Goal: Complete application form

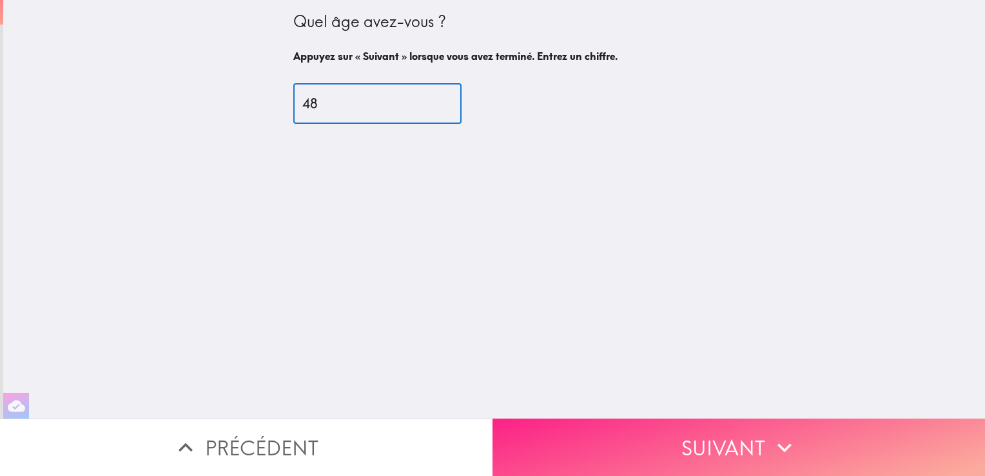
click at [654, 428] on button "Suivant" at bounding box center [738, 446] width 492 height 57
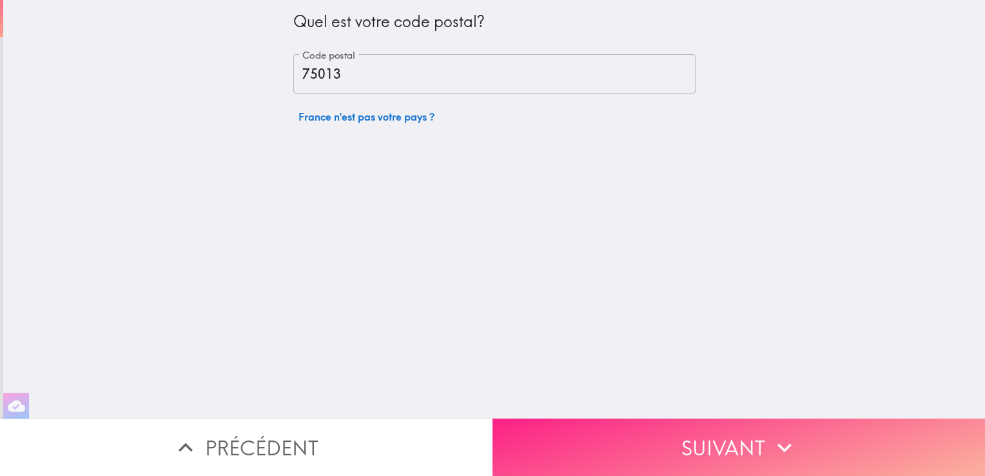
click at [654, 428] on button "Suivant" at bounding box center [738, 446] width 492 height 57
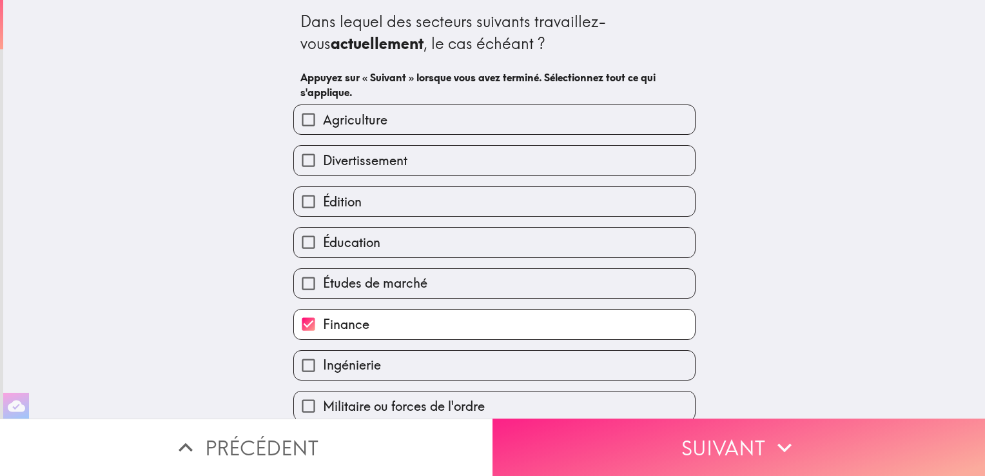
click at [654, 428] on button "Suivant" at bounding box center [738, 446] width 492 height 57
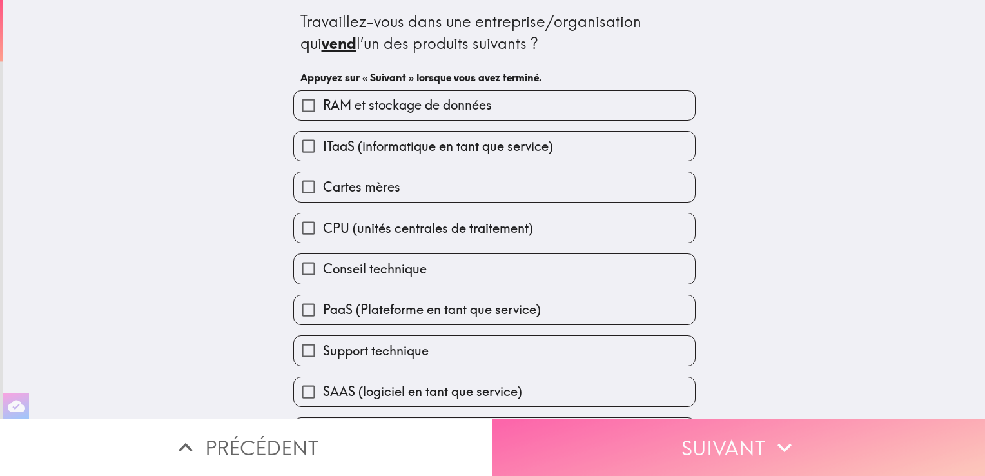
click at [654, 428] on button "Suivant" at bounding box center [738, 446] width 492 height 57
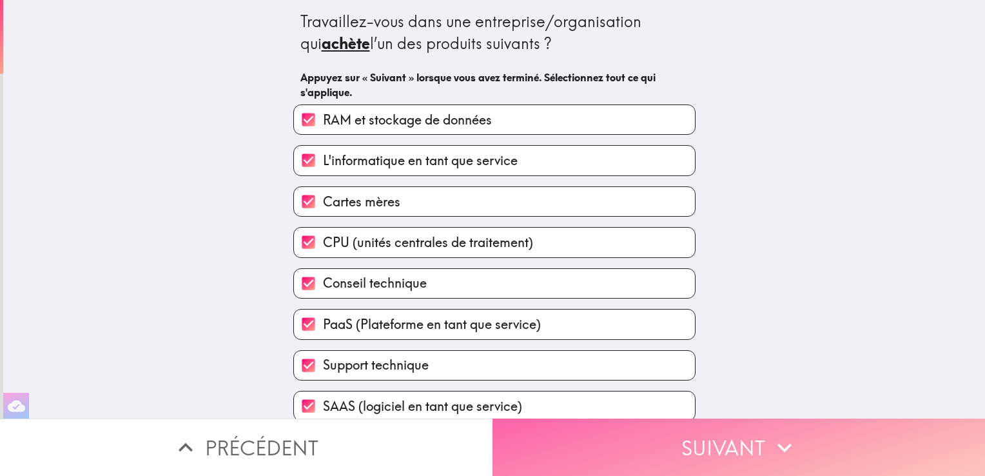
click at [654, 428] on button "Suivant" at bounding box center [738, 446] width 492 height 57
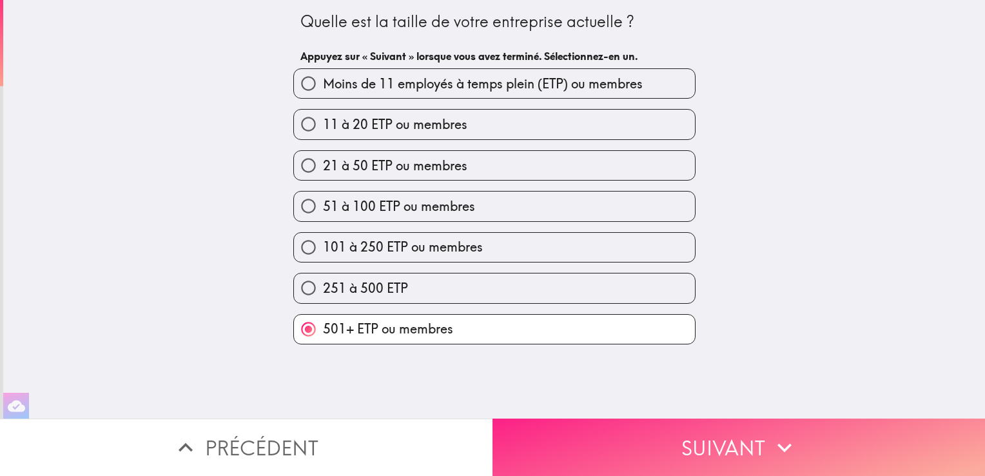
click at [654, 428] on button "Suivant" at bounding box center [738, 446] width 492 height 57
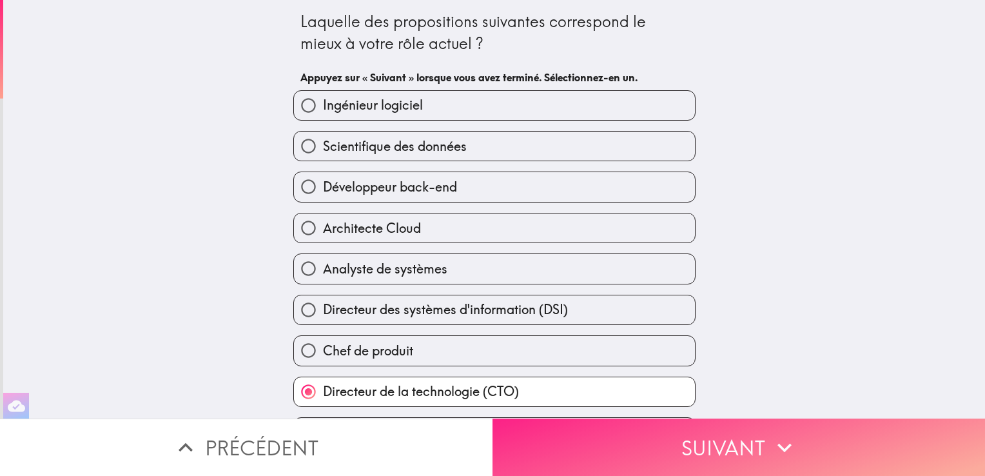
click at [654, 428] on button "Suivant" at bounding box center [738, 446] width 492 height 57
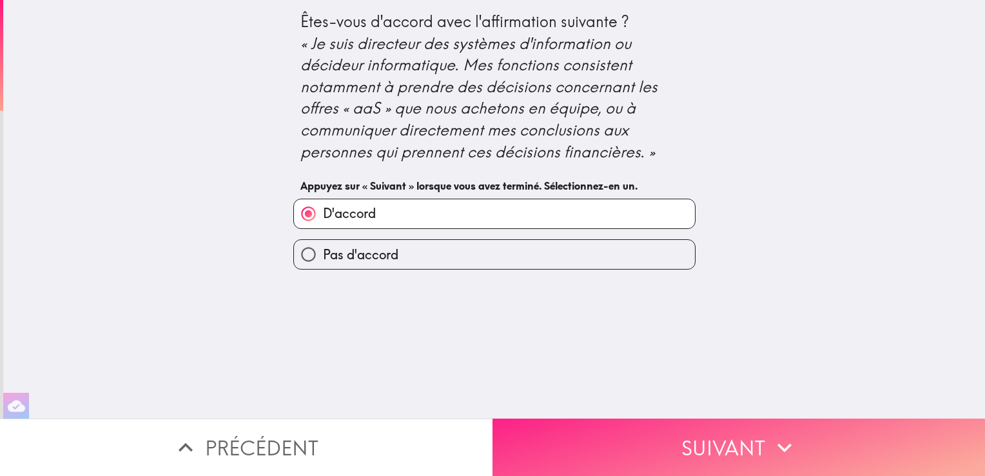
click at [654, 428] on button "Suivant" at bounding box center [738, 446] width 492 height 57
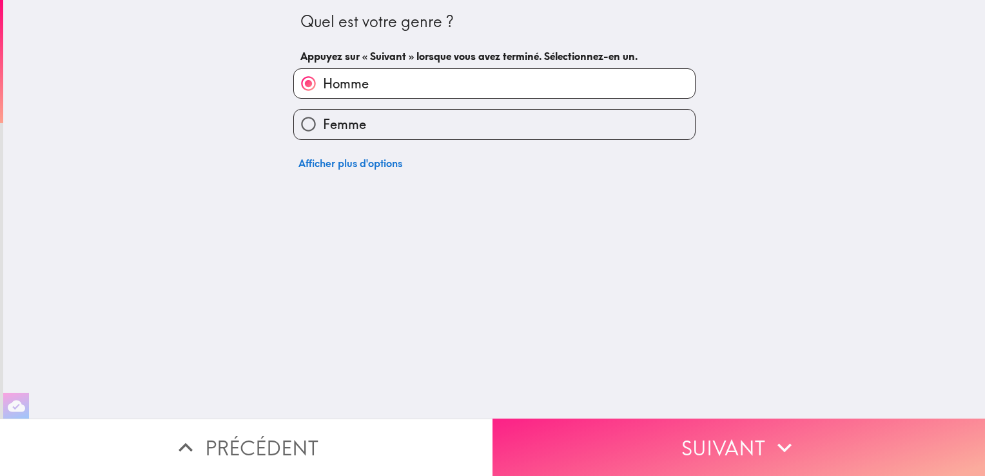
click at [654, 428] on button "Suivant" at bounding box center [738, 446] width 492 height 57
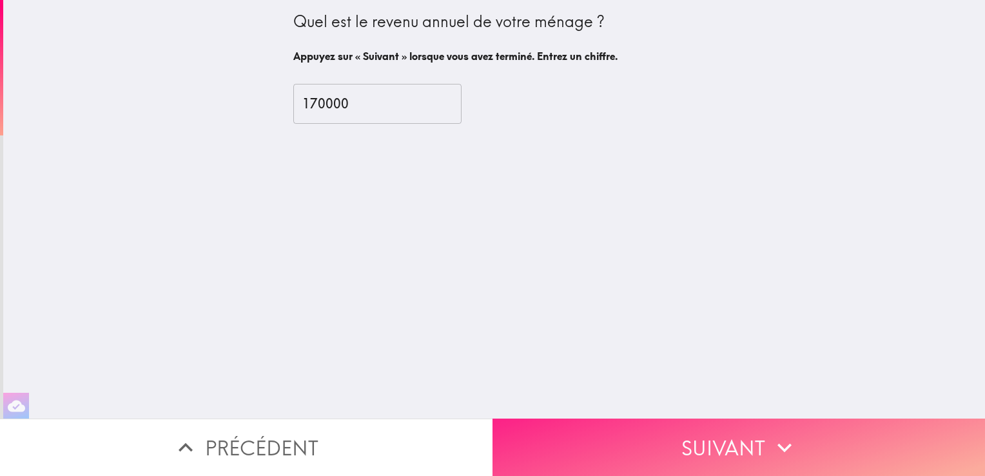
click at [654, 428] on button "Suivant" at bounding box center [738, 446] width 492 height 57
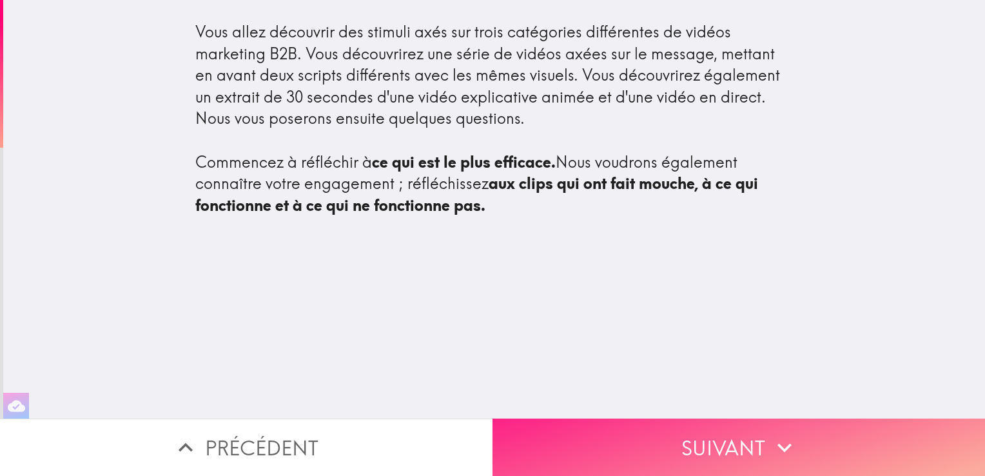
click at [654, 428] on button "Suivant" at bounding box center [738, 446] width 492 height 57
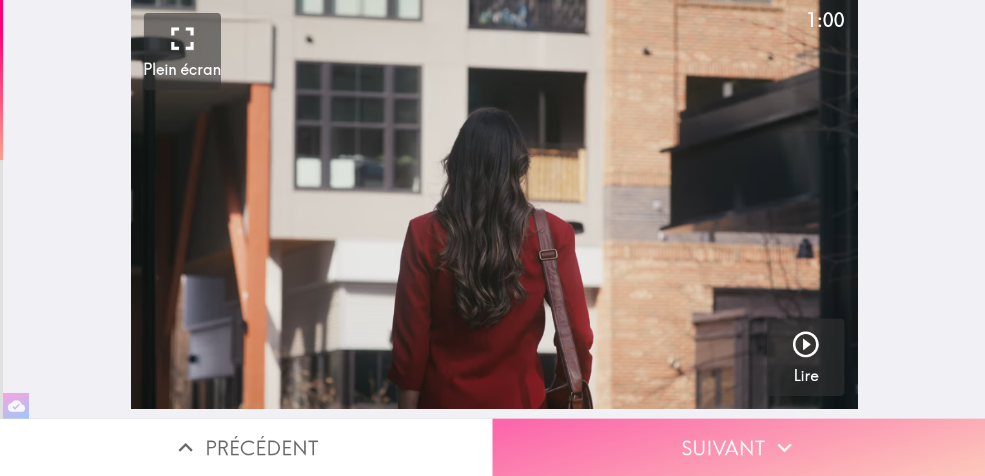
click at [654, 428] on button "Suivant" at bounding box center [738, 446] width 492 height 57
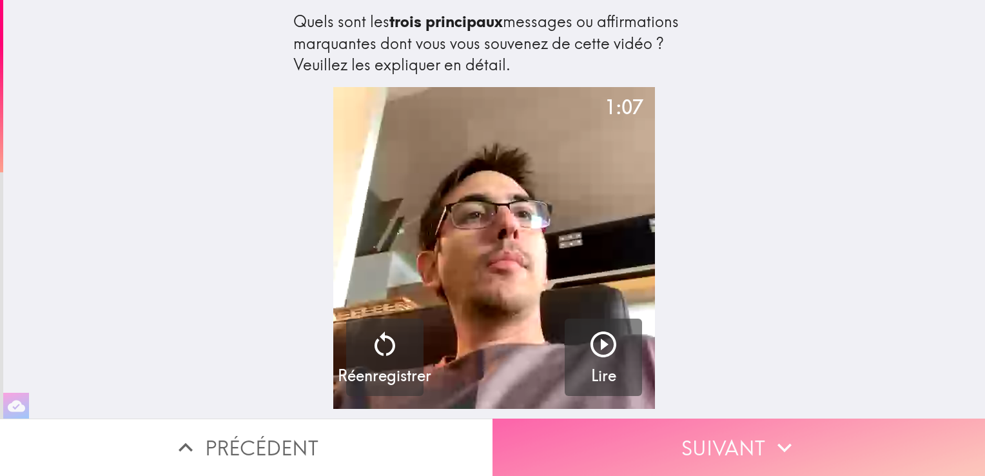
click at [654, 428] on button "Suivant" at bounding box center [738, 446] width 492 height 57
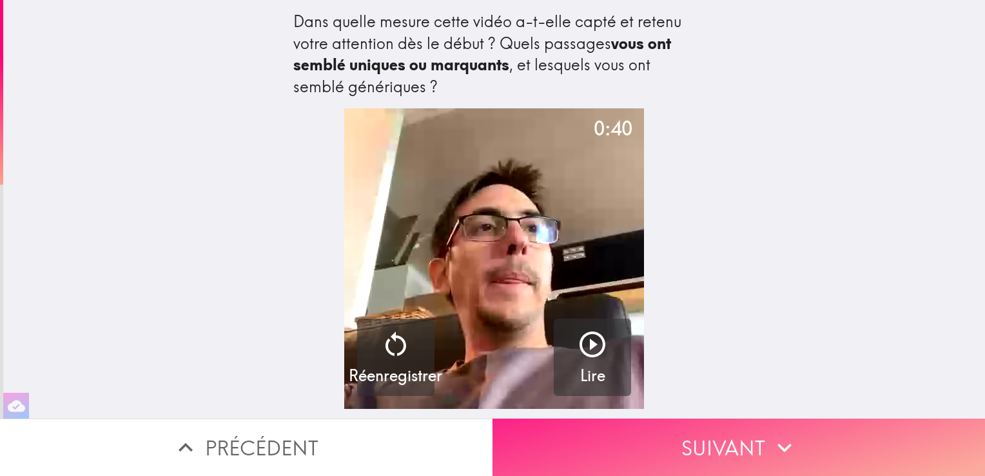
click at [654, 428] on button "Suivant" at bounding box center [738, 446] width 492 height 57
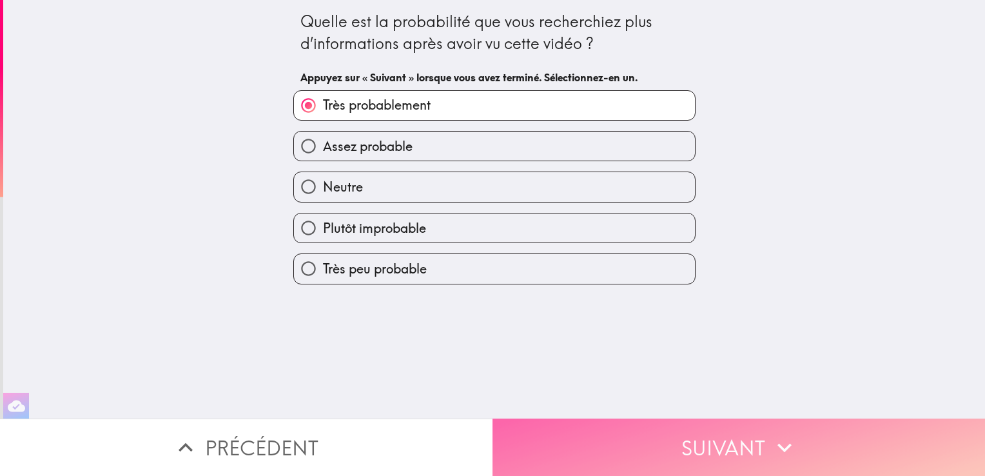
click at [654, 428] on button "Suivant" at bounding box center [738, 446] width 492 height 57
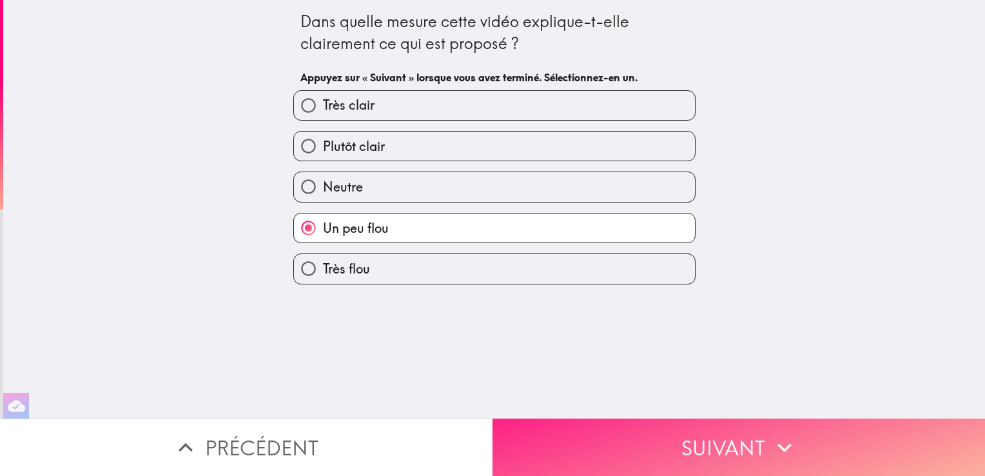
click at [654, 428] on button "Suivant" at bounding box center [738, 446] width 492 height 57
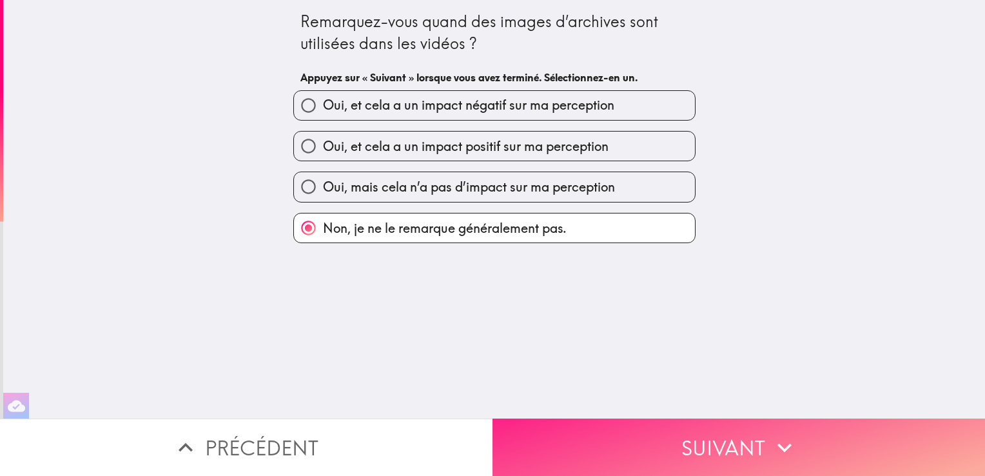
click at [654, 428] on button "Suivant" at bounding box center [738, 446] width 492 height 57
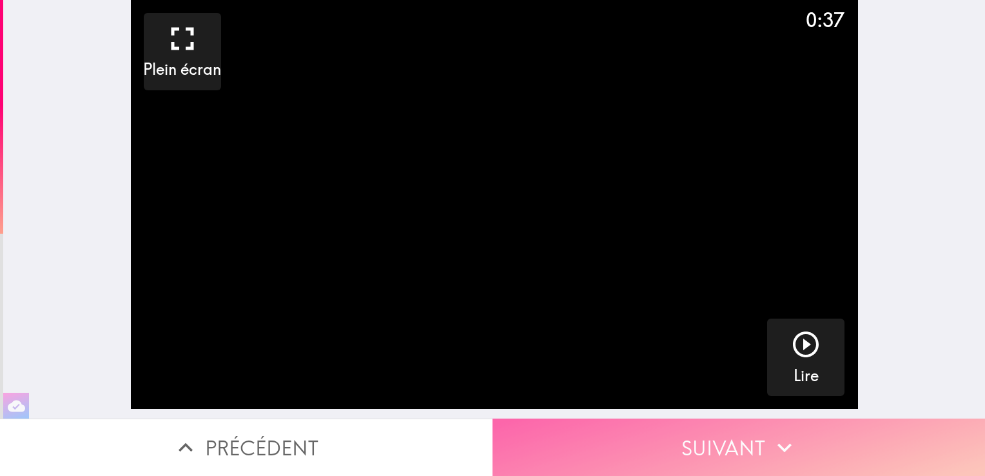
click at [654, 428] on button "Suivant" at bounding box center [738, 446] width 492 height 57
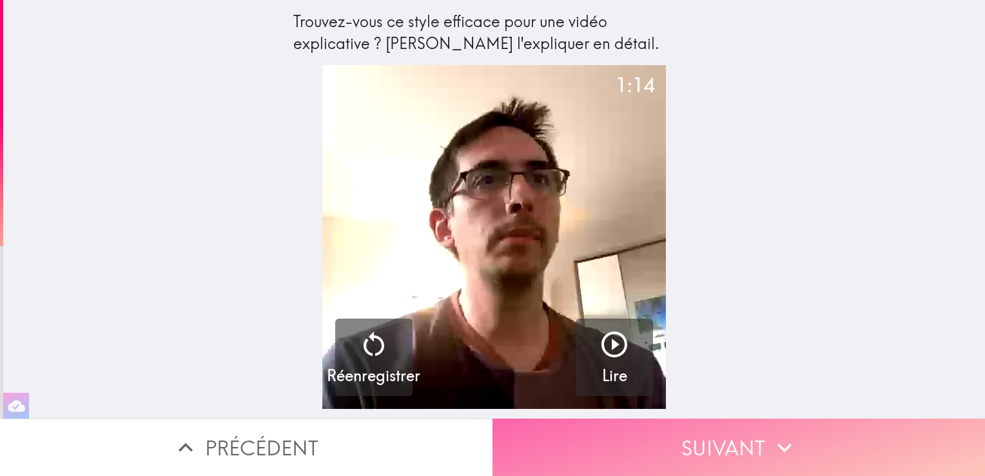
click at [654, 428] on button "Suivant" at bounding box center [738, 446] width 492 height 57
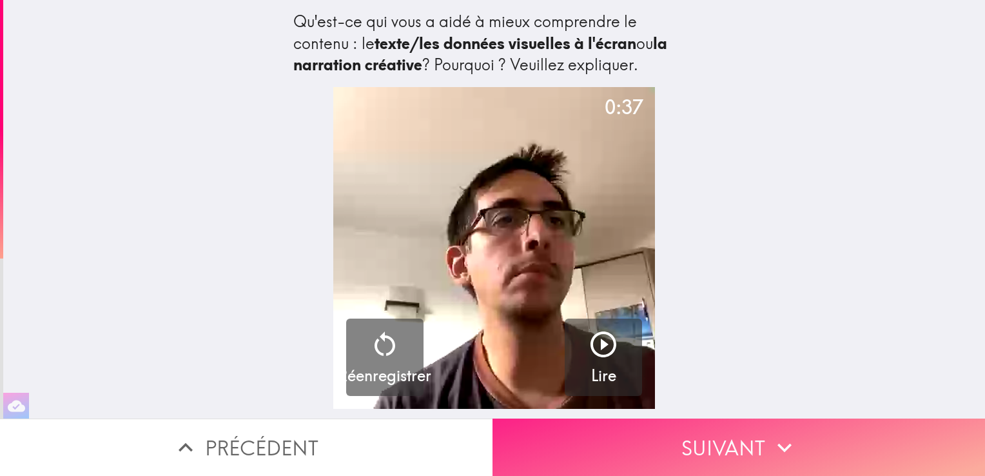
click at [654, 428] on button "Suivant" at bounding box center [738, 446] width 492 height 57
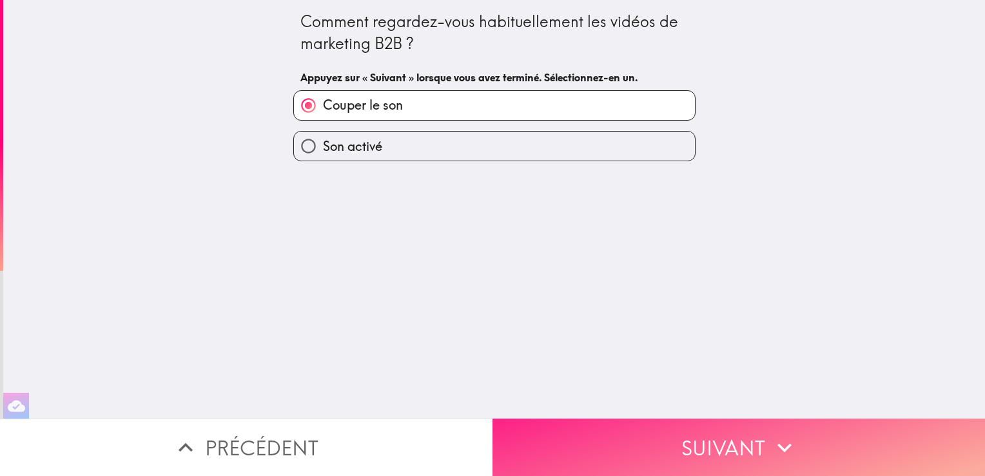
click at [654, 428] on button "Suivant" at bounding box center [738, 446] width 492 height 57
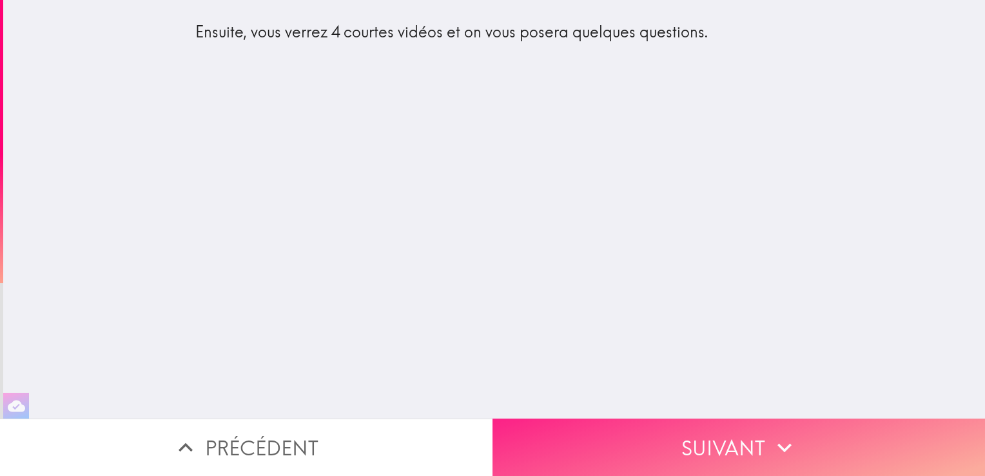
click at [654, 428] on button "Suivant" at bounding box center [738, 446] width 492 height 57
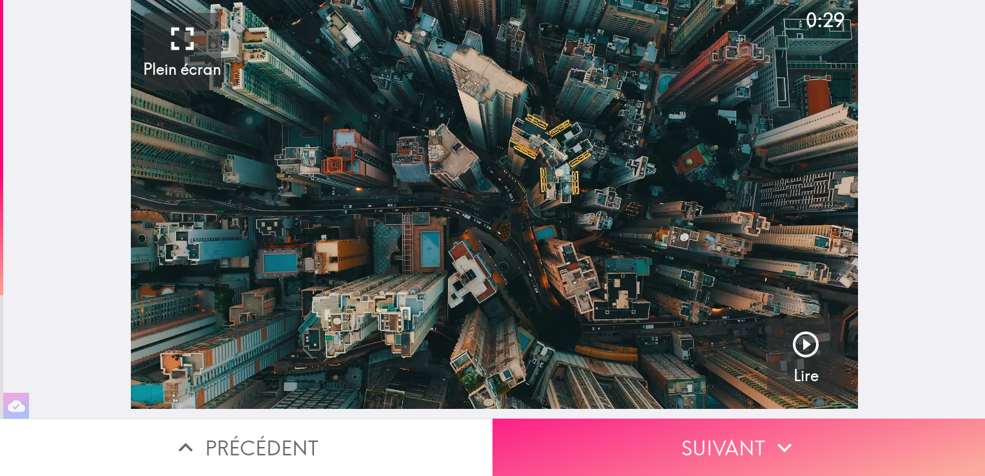
click at [654, 428] on button "Suivant" at bounding box center [738, 446] width 492 height 57
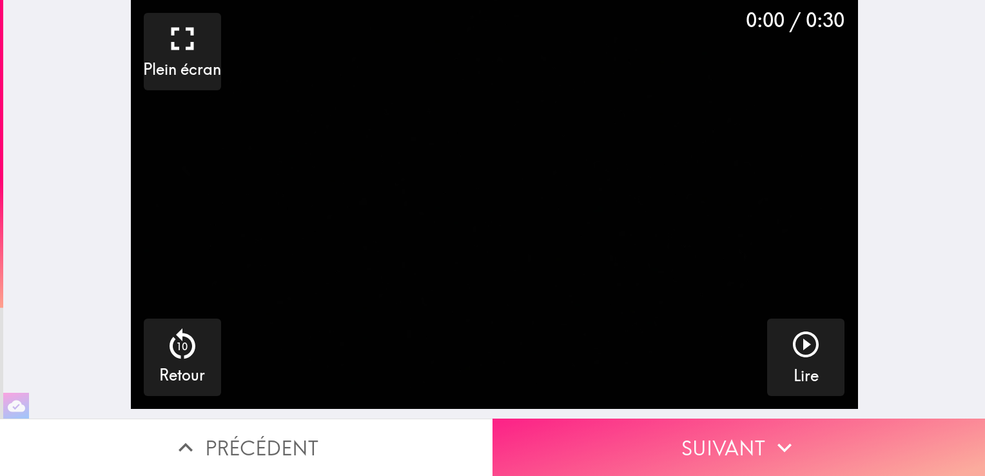
click at [654, 428] on button "Suivant" at bounding box center [738, 446] width 492 height 57
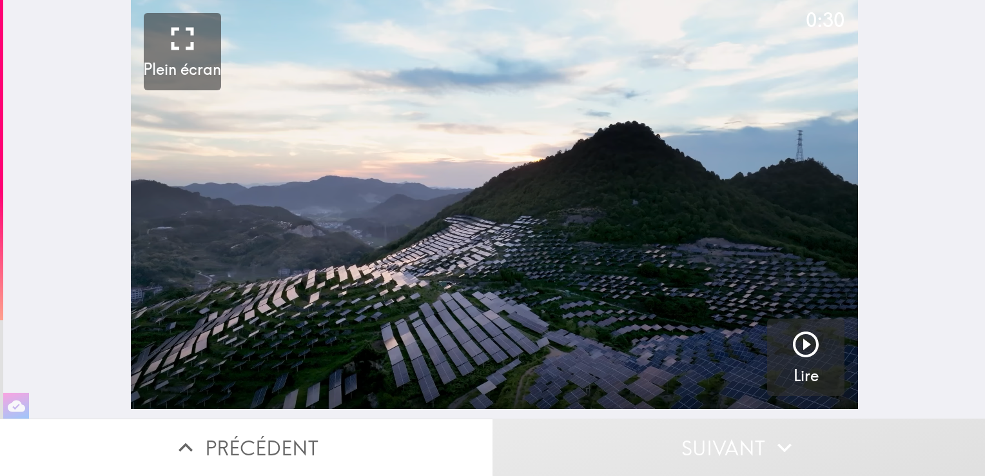
click at [654, 428] on button "Suivant" at bounding box center [738, 446] width 492 height 57
click at [45, 241] on div "0:30 Plein écran Lire" at bounding box center [494, 209] width 982 height 418
click at [792, 351] on icon "button" at bounding box center [805, 344] width 31 height 31
click at [708, 436] on button "Suivant" at bounding box center [738, 446] width 492 height 57
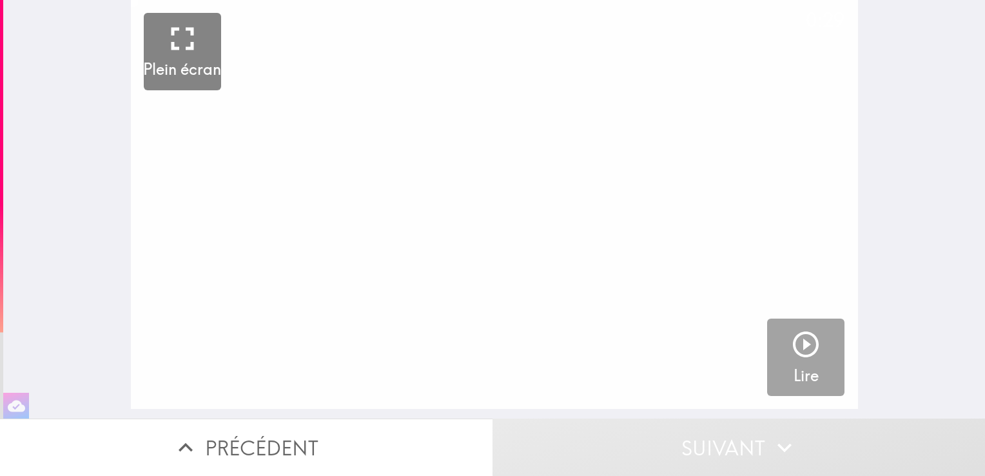
click at [809, 347] on icon "button" at bounding box center [805, 344] width 31 height 31
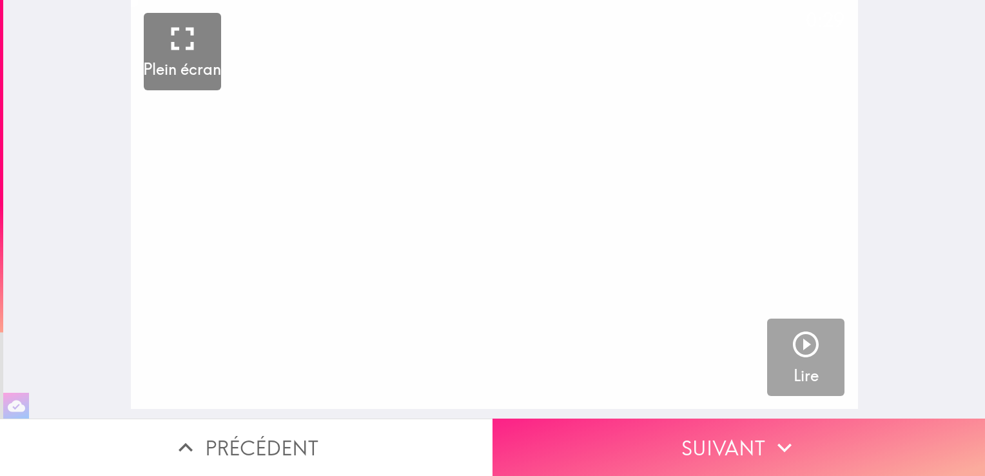
click at [692, 432] on button "Suivant" at bounding box center [738, 446] width 492 height 57
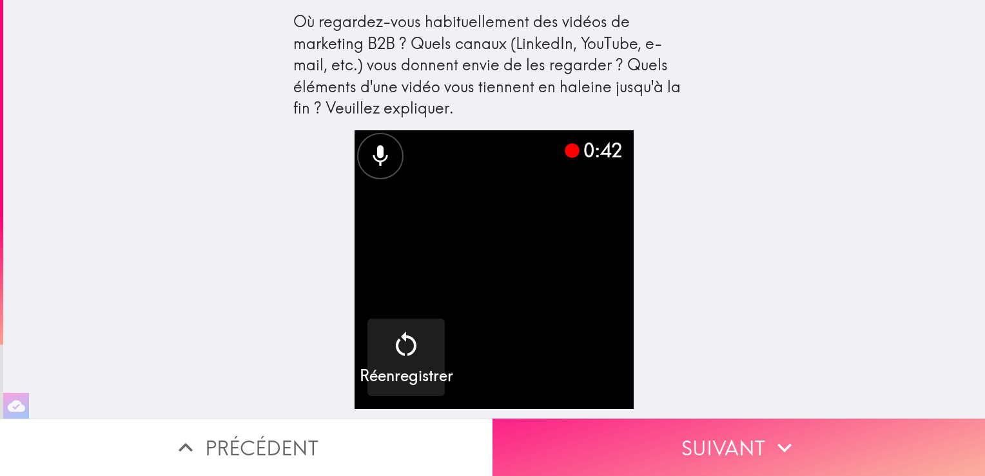
click at [637, 427] on button "Suivant" at bounding box center [738, 446] width 492 height 57
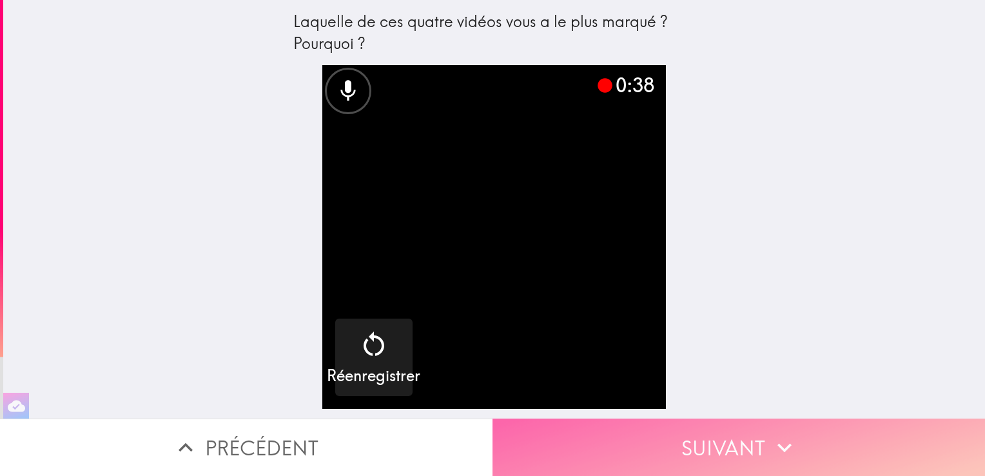
click at [652, 431] on button "Suivant" at bounding box center [738, 446] width 492 height 57
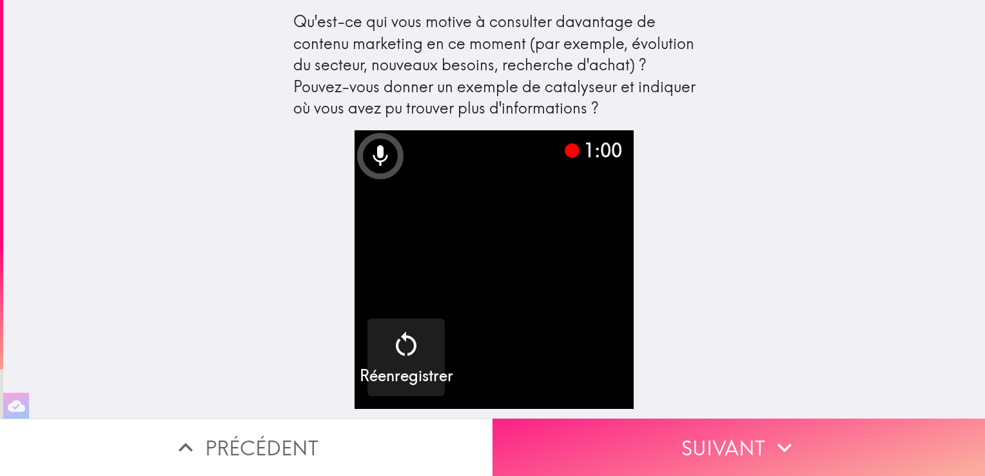
click at [591, 444] on button "Suivant" at bounding box center [738, 446] width 492 height 57
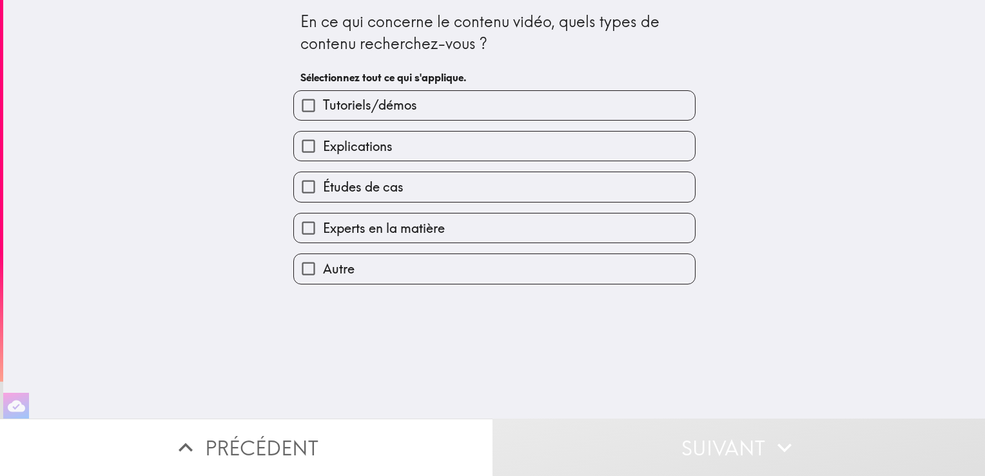
click at [297, 112] on input "Tutoriels/démos" at bounding box center [308, 105] width 29 height 29
checkbox input "true"
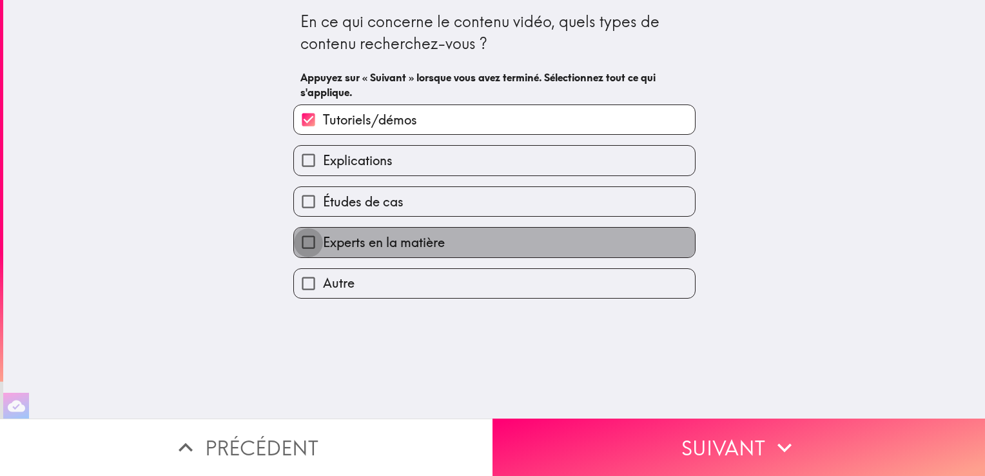
click at [300, 237] on input "Experts en la matière" at bounding box center [308, 242] width 29 height 29
checkbox input "true"
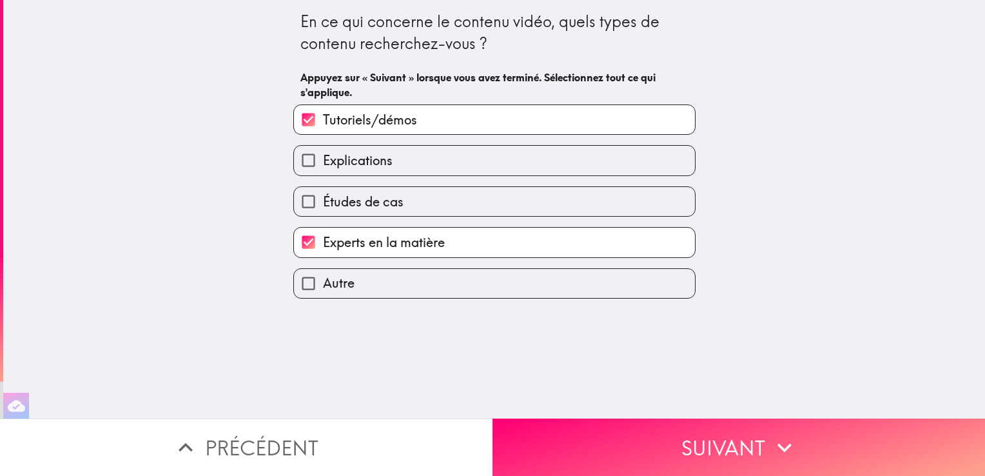
click at [302, 199] on input "Études de cas" at bounding box center [308, 201] width 29 height 29
checkbox input "true"
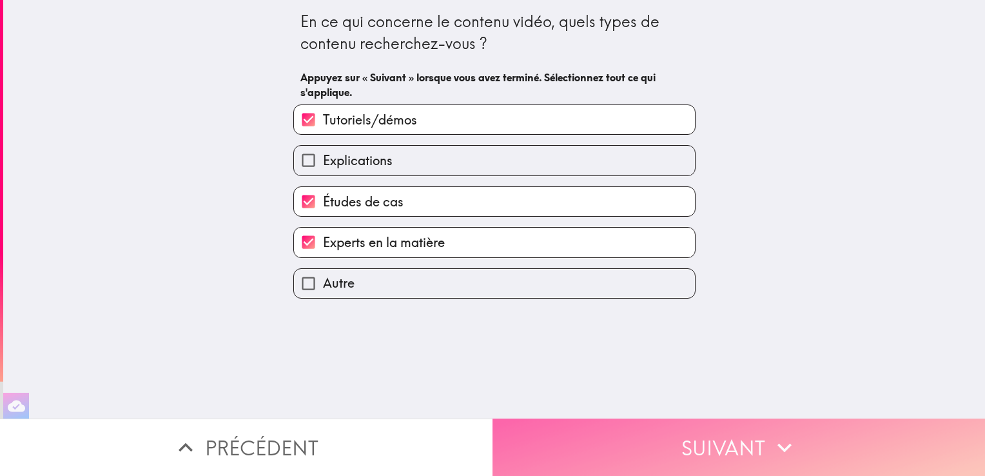
click at [550, 454] on button "Suivant" at bounding box center [738, 446] width 492 height 57
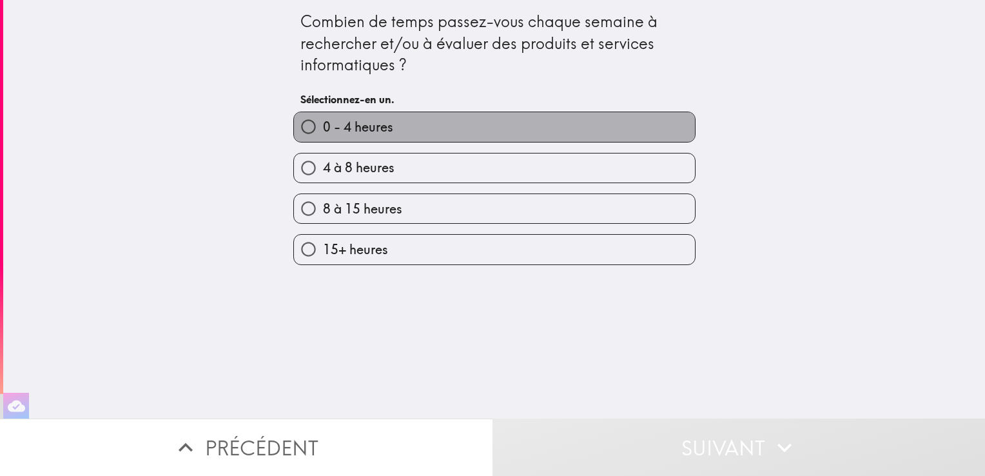
click at [351, 125] on span "0 - 4 heures" at bounding box center [358, 127] width 70 height 18
click at [323, 125] on input "0 - 4 heures" at bounding box center [308, 126] width 29 height 29
radio input "true"
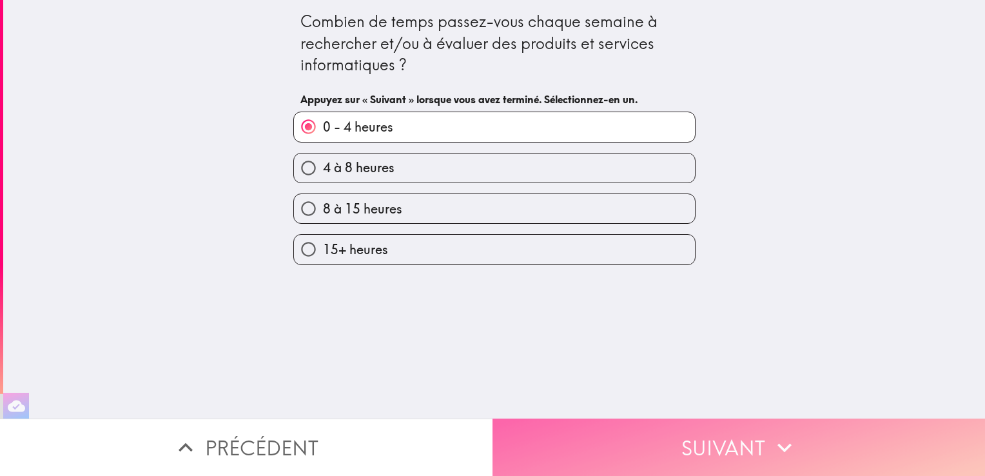
click at [545, 424] on button "Suivant" at bounding box center [738, 446] width 492 height 57
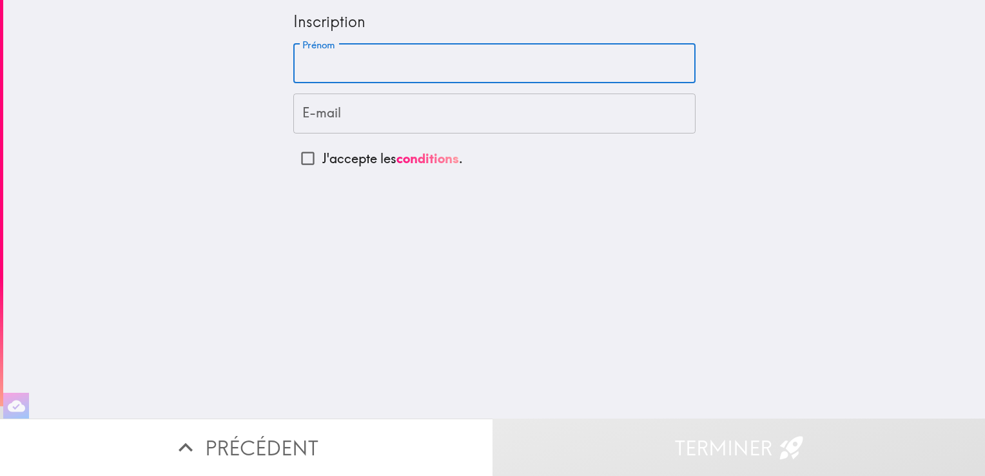
click at [310, 61] on input "Prénom" at bounding box center [494, 64] width 402 height 40
type input "a"
type input "[PERSON_NAME]"
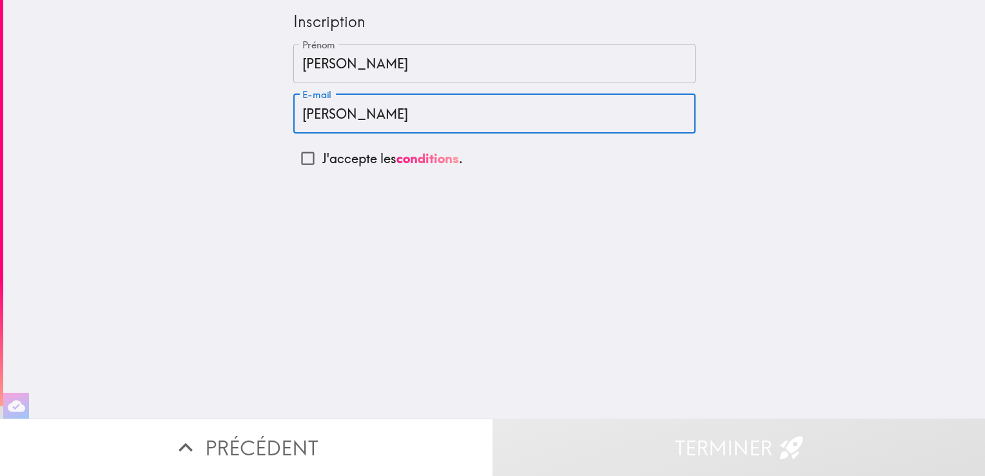
type input "[PERSON_NAME][EMAIL_ADDRESS][DOMAIN_NAME]"
click at [299, 161] on input "J'accepte les conditions ." at bounding box center [307, 158] width 29 height 29
checkbox input "true"
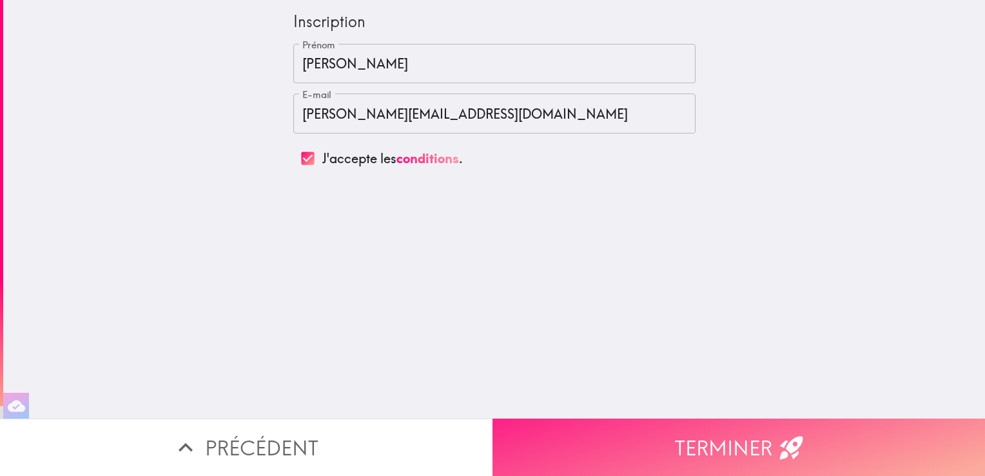
click at [647, 434] on button "Terminer" at bounding box center [738, 446] width 492 height 57
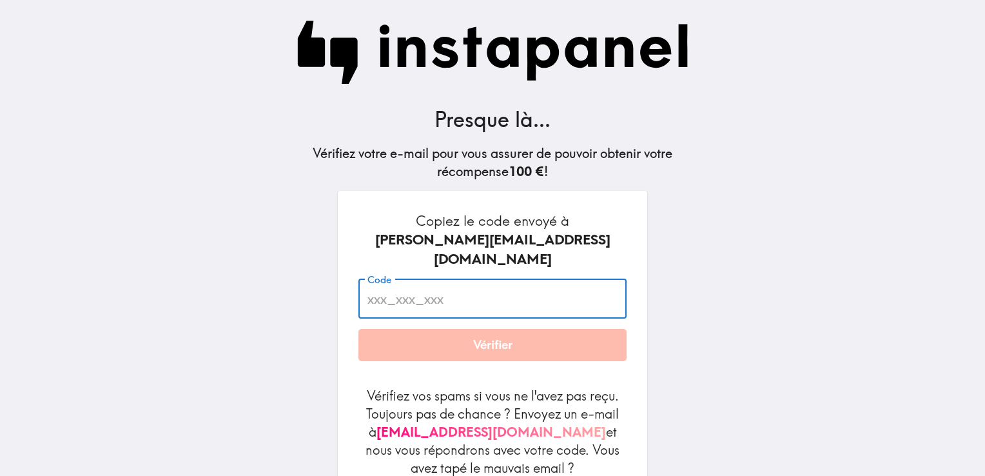
click at [451, 287] on input "Code" at bounding box center [492, 298] width 268 height 40
type input "m2H_gKj_g5N"
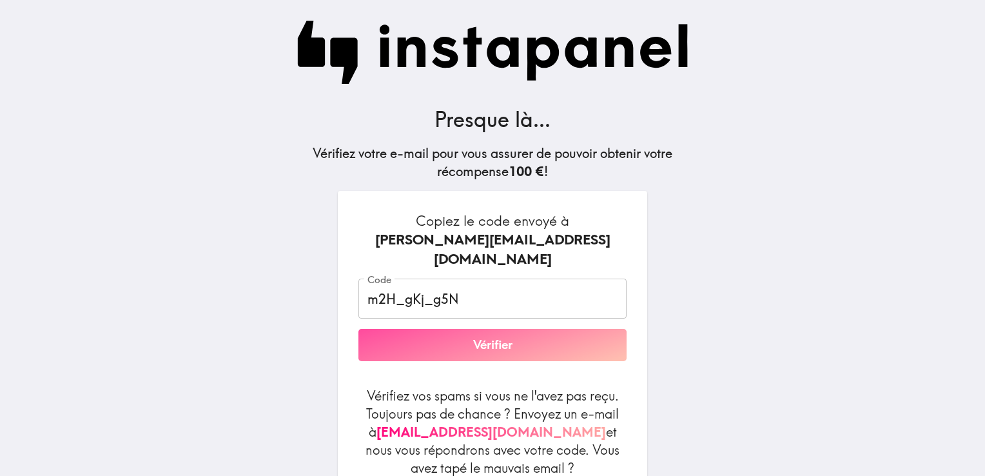
click at [482, 329] on button "Vérifier" at bounding box center [492, 345] width 268 height 32
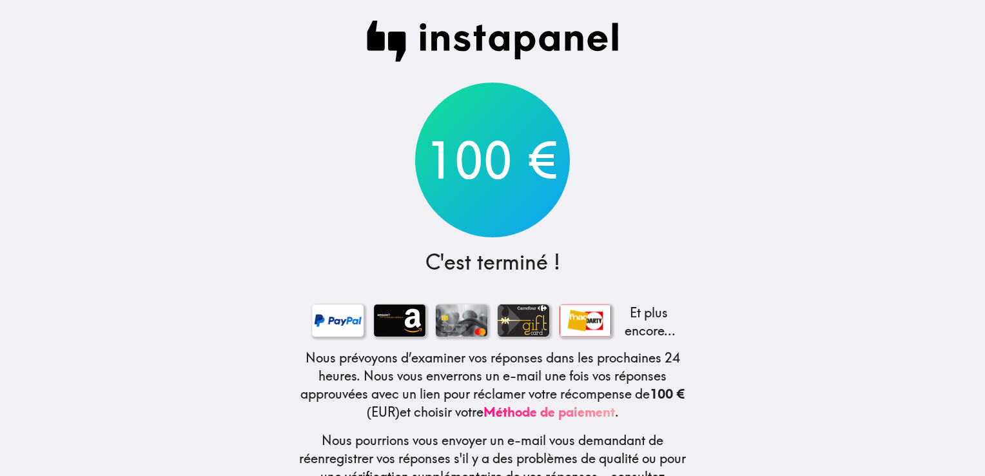
scroll to position [57, 0]
